Goal: Task Accomplishment & Management: Complete application form

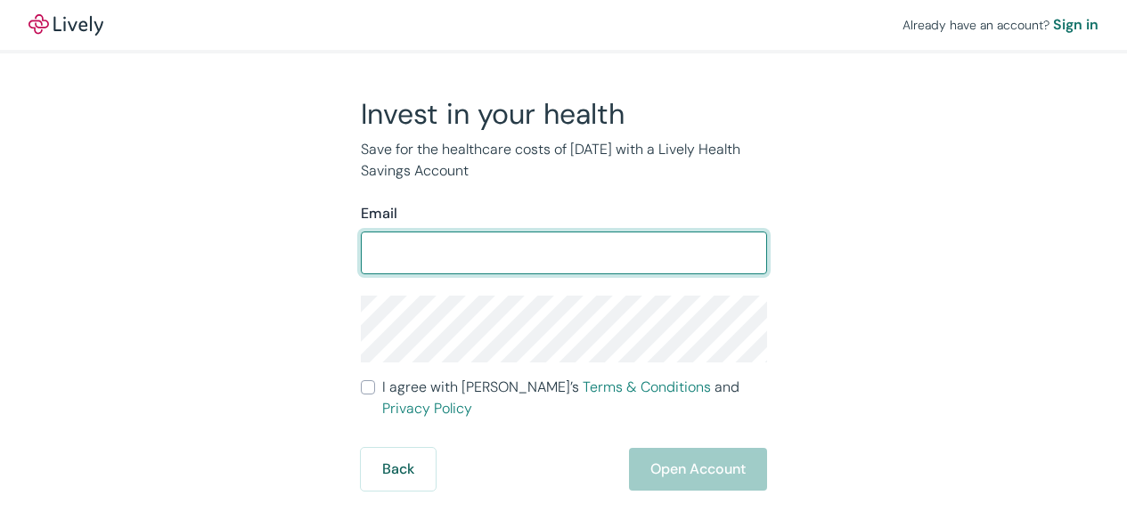
click at [361, 381] on input "I agree with Lively’s Terms & Conditions and Privacy Policy" at bounding box center [368, 388] width 14 height 14
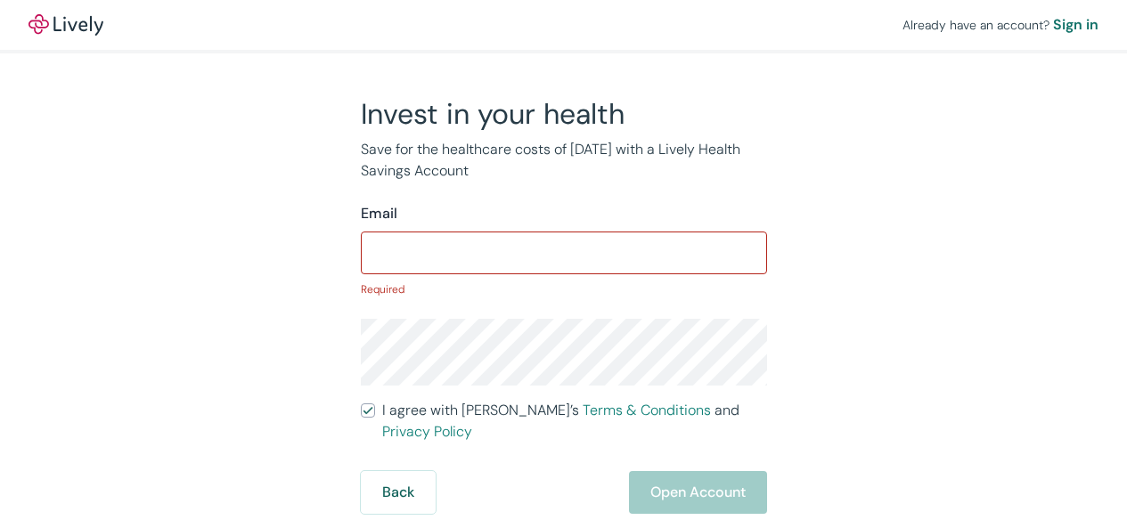
click at [361, 404] on input "I agree with Lively’s Terms & Conditions and Privacy Policy" at bounding box center [368, 411] width 14 height 14
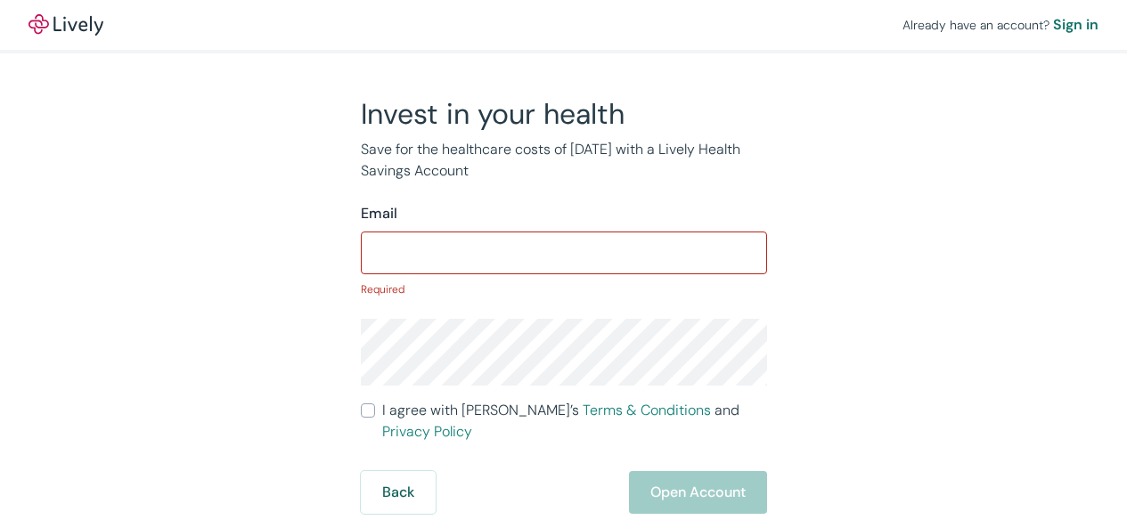
click at [361, 404] on input "I agree with Lively’s Terms & Conditions and Privacy Policy" at bounding box center [368, 411] width 14 height 14
checkbox input "false"
